Goal: Task Accomplishment & Management: Manage account settings

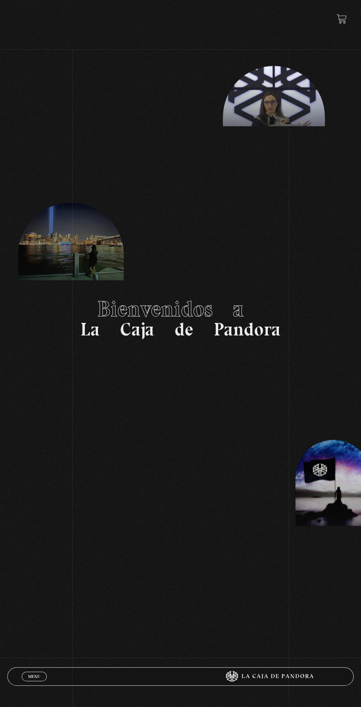
click at [34, 677] on span "Menu" at bounding box center [34, 677] width 12 height 4
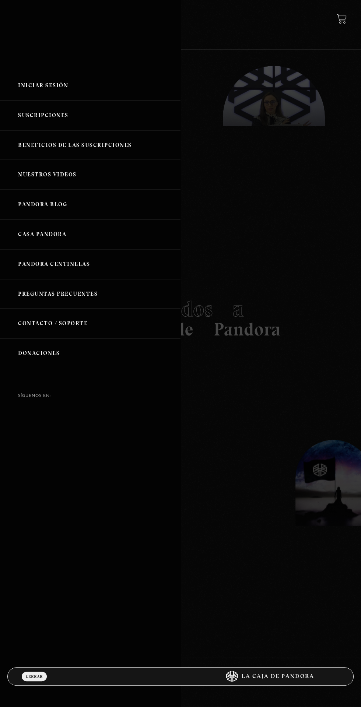
click at [43, 84] on link "Iniciar Sesión" at bounding box center [90, 86] width 181 height 30
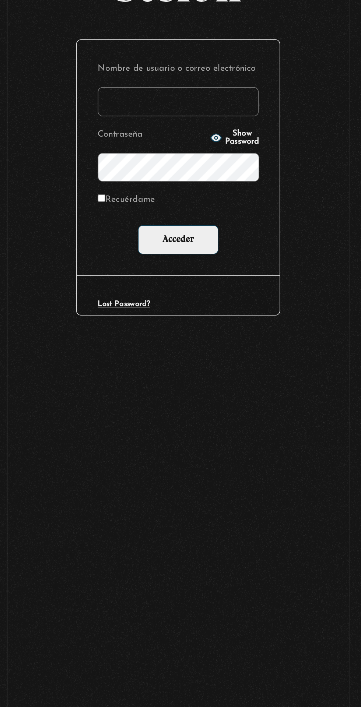
click at [150, 189] on input "Nombre de usuario o correo electrónico" at bounding box center [181, 182] width 102 height 18
click at [157, 192] on input "Nombre de usuario o correo electrónico" at bounding box center [181, 182] width 102 height 18
type input "anboza20@gmail.com"
click at [132, 246] on input "Recuérdame" at bounding box center [132, 243] width 5 height 5
checkbox input "true"
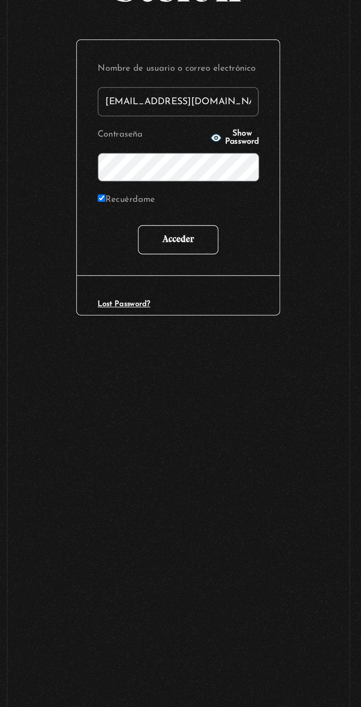
click at [173, 276] on input "Acceder" at bounding box center [180, 269] width 51 height 18
